Goal: Task Accomplishment & Management: Use online tool/utility

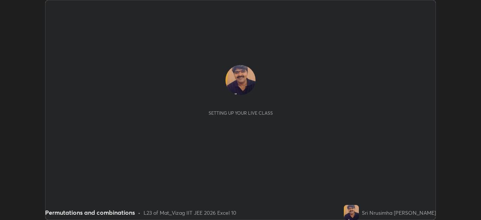
scroll to position [220, 480]
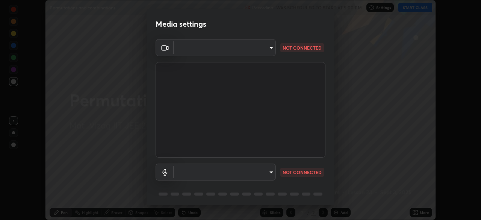
type input "b7708c8938eb645677ea8461e7e65ca52b5b38e867a8e1cbb7878e4040da6199"
type input "default"
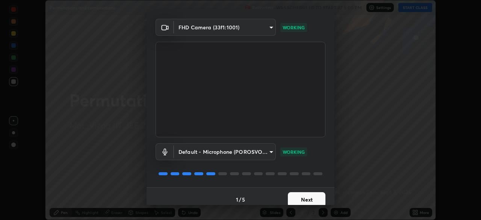
scroll to position [27, 0]
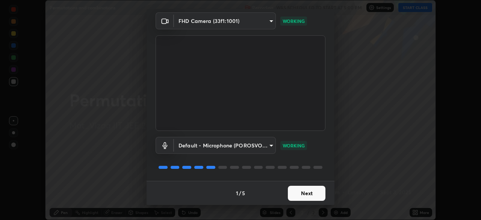
click at [303, 190] on button "Next" at bounding box center [307, 193] width 38 height 15
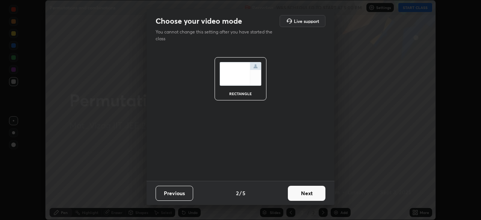
click at [305, 194] on button "Next" at bounding box center [307, 193] width 38 height 15
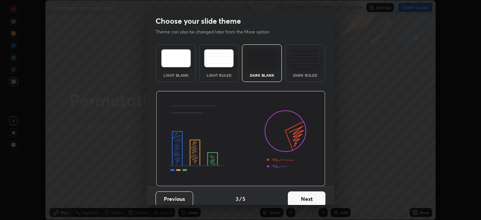
click at [306, 199] on button "Next" at bounding box center [307, 198] width 38 height 15
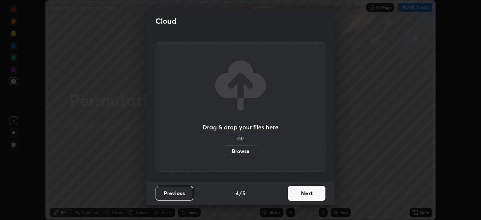
click at [308, 194] on button "Next" at bounding box center [307, 193] width 38 height 15
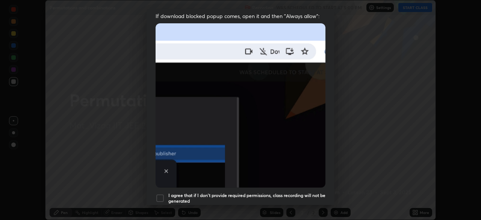
scroll to position [158, 0]
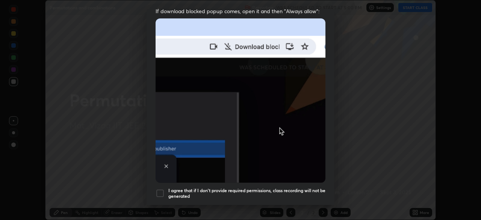
click at [162, 189] on div at bounding box center [159, 193] width 9 height 9
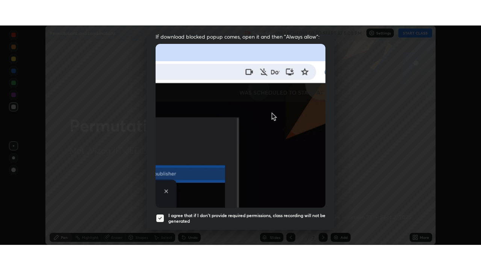
scroll to position [180, 0]
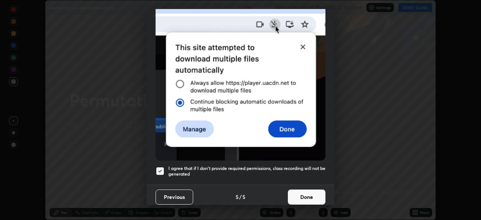
click at [300, 195] on button "Done" at bounding box center [307, 196] width 38 height 15
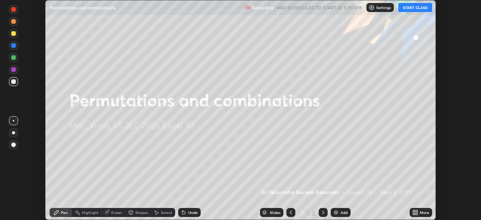
click at [418, 212] on icon at bounding box center [415, 212] width 6 height 6
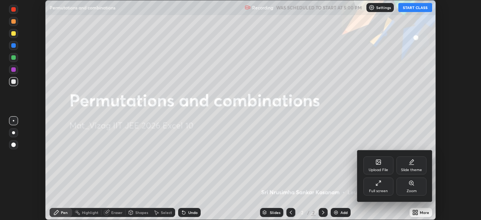
click at [379, 186] on icon at bounding box center [378, 183] width 6 height 6
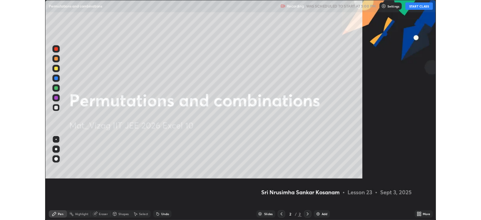
scroll to position [270, 481]
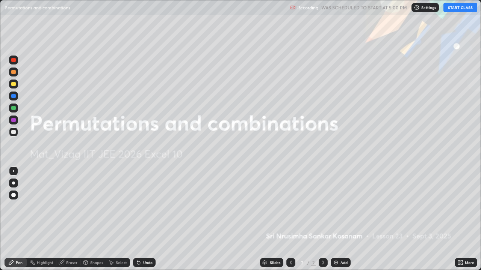
click at [460, 8] on button "START CLASS" at bounding box center [460, 7] width 34 height 9
click at [340, 219] on div "Add" at bounding box center [343, 263] width 7 height 4
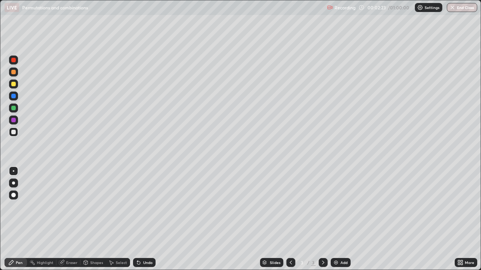
click at [342, 219] on div "Add" at bounding box center [343, 263] width 7 height 4
click at [289, 219] on icon at bounding box center [291, 263] width 6 height 6
click at [325, 219] on icon at bounding box center [323, 263] width 6 height 6
click at [290, 219] on icon at bounding box center [291, 263] width 6 height 6
click at [320, 219] on icon at bounding box center [323, 263] width 6 height 6
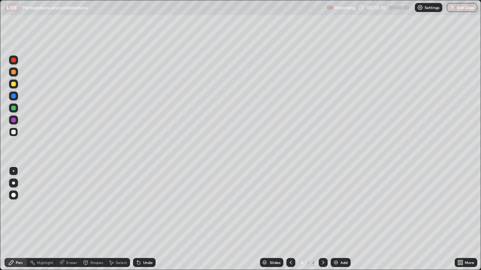
click at [293, 219] on div at bounding box center [290, 262] width 9 height 9
click at [318, 219] on div at bounding box center [322, 262] width 9 height 9
click at [290, 219] on icon at bounding box center [291, 263] width 6 height 6
click at [321, 219] on icon at bounding box center [323, 263] width 6 height 6
click at [290, 219] on icon at bounding box center [291, 263] width 2 height 4
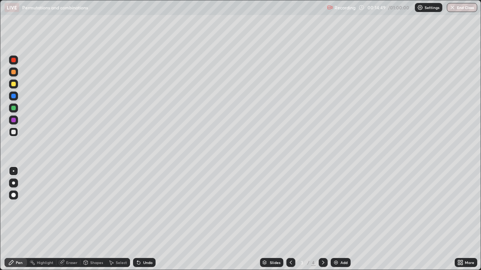
click at [322, 219] on icon at bounding box center [323, 263] width 6 height 6
click at [339, 219] on div "Add" at bounding box center [340, 262] width 20 height 9
click at [338, 219] on img at bounding box center [336, 263] width 6 height 6
click at [289, 219] on icon at bounding box center [291, 263] width 6 height 6
click at [323, 219] on icon at bounding box center [323, 263] width 6 height 6
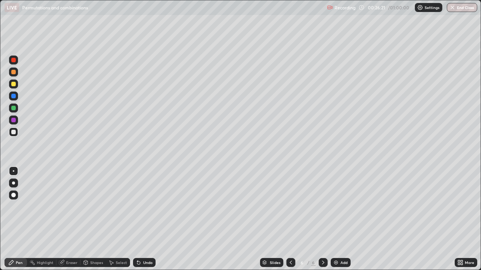
click at [290, 219] on icon at bounding box center [291, 263] width 6 height 6
click at [325, 219] on div at bounding box center [322, 262] width 9 height 9
click at [144, 219] on div "Undo" at bounding box center [147, 263] width 9 height 4
click at [290, 219] on icon at bounding box center [291, 263] width 2 height 4
click at [322, 219] on icon at bounding box center [323, 263] width 2 height 4
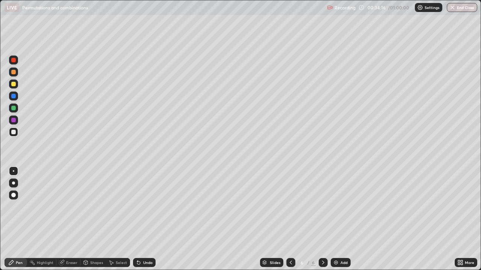
click at [69, 219] on div "Eraser" at bounding box center [71, 263] width 11 height 4
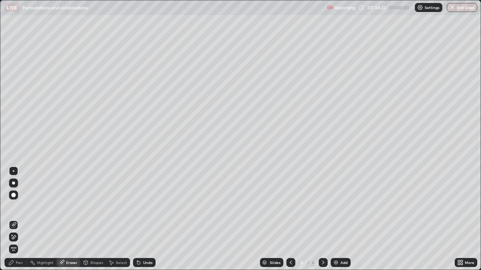
click at [20, 219] on div "Pen" at bounding box center [16, 262] width 23 height 9
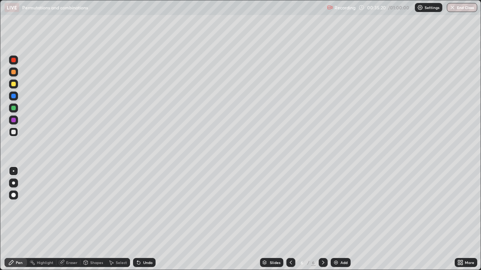
click at [290, 219] on icon at bounding box center [291, 263] width 6 height 6
click at [289, 219] on icon at bounding box center [291, 263] width 6 height 6
click at [290, 219] on icon at bounding box center [291, 263] width 6 height 6
click at [322, 219] on icon at bounding box center [323, 263] width 6 height 6
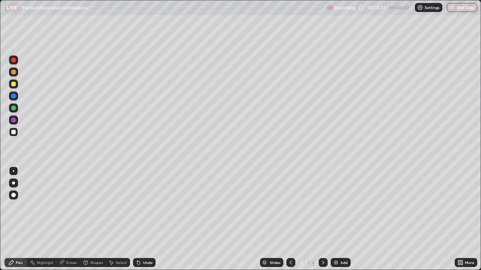
click at [326, 219] on div at bounding box center [322, 262] width 9 height 9
click at [338, 219] on div "Add" at bounding box center [340, 262] width 20 height 9
click at [341, 219] on div "Add" at bounding box center [343, 263] width 7 height 4
click at [339, 219] on div "Add" at bounding box center [340, 262] width 20 height 9
click at [290, 219] on icon at bounding box center [291, 263] width 6 height 6
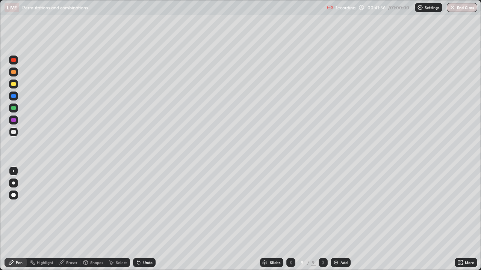
click at [321, 219] on icon at bounding box center [323, 263] width 6 height 6
click at [338, 219] on div "Add" at bounding box center [340, 262] width 20 height 9
click at [290, 219] on icon at bounding box center [290, 263] width 6 height 6
click at [322, 219] on icon at bounding box center [323, 263] width 6 height 6
click at [323, 219] on icon at bounding box center [323, 263] width 6 height 6
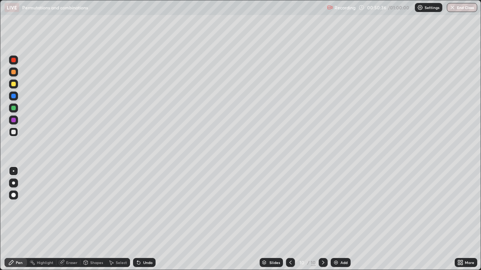
click at [337, 219] on img at bounding box center [336, 263] width 6 height 6
click at [147, 219] on div "Undo" at bounding box center [147, 263] width 9 height 4
click at [143, 219] on div "Undo" at bounding box center [147, 263] width 9 height 4
click at [464, 9] on button "End Class" at bounding box center [462, 7] width 30 height 9
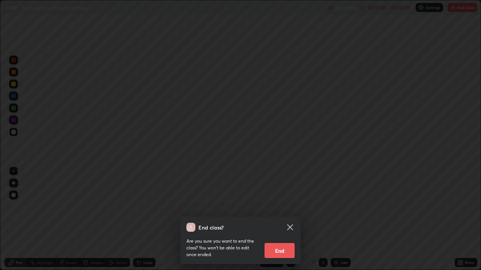
click at [281, 219] on button "End" at bounding box center [279, 250] width 30 height 15
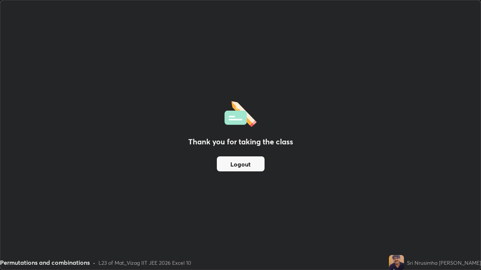
click at [251, 165] on button "Logout" at bounding box center [241, 164] width 48 height 15
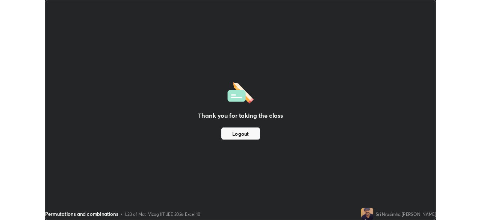
scroll to position [37334, 37073]
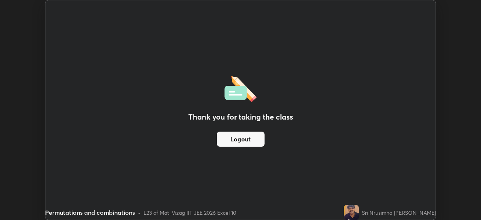
click at [297, 82] on div "Thank you for taking the class Logout" at bounding box center [240, 109] width 390 height 219
